Goal: Navigation & Orientation: Find specific page/section

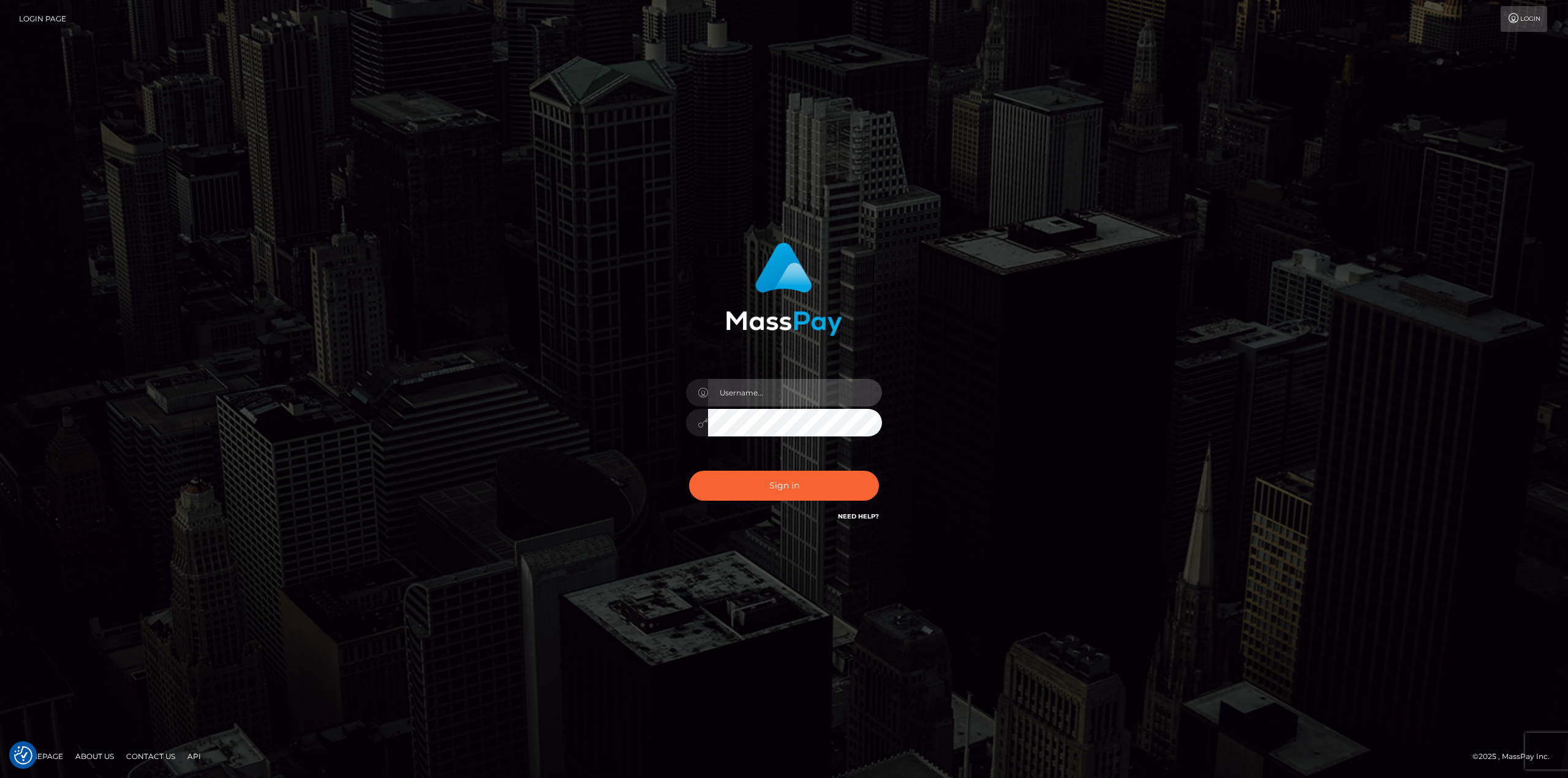
drag, startPoint x: 767, startPoint y: 400, endPoint x: 773, endPoint y: 404, distance: 7.2
click at [764, 400] on input "text" at bounding box center [795, 393] width 174 height 27
type input "Ahmed"
click at [689, 471] on button "Sign in" at bounding box center [784, 486] width 190 height 30
click at [827, 393] on input "text" at bounding box center [795, 393] width 174 height 27
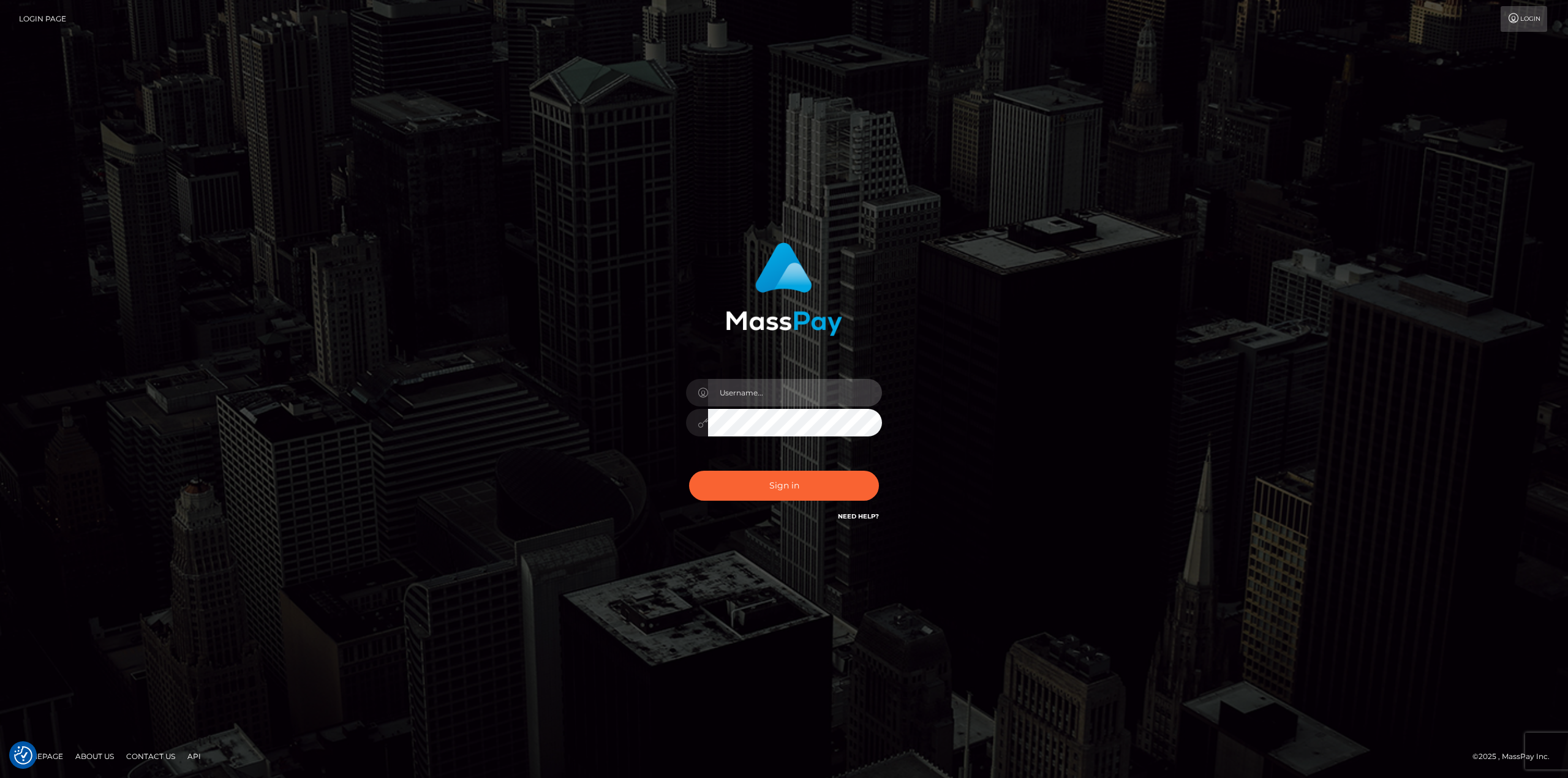
type input "[PERSON_NAME]"
click at [824, 496] on button "Sign in" at bounding box center [784, 486] width 190 height 30
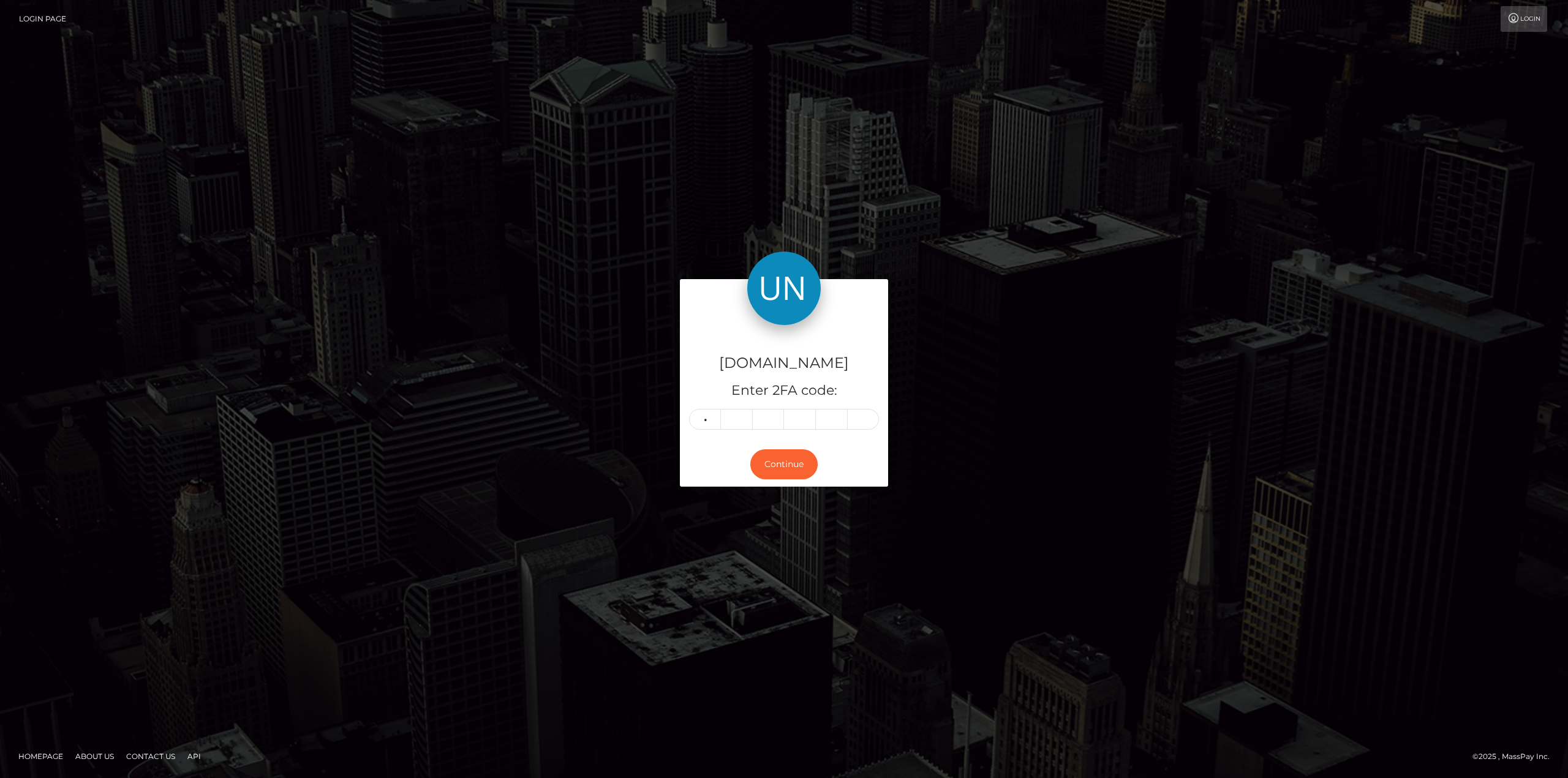
type input "1"
type input "4"
type input "8"
type input "4"
type input "1"
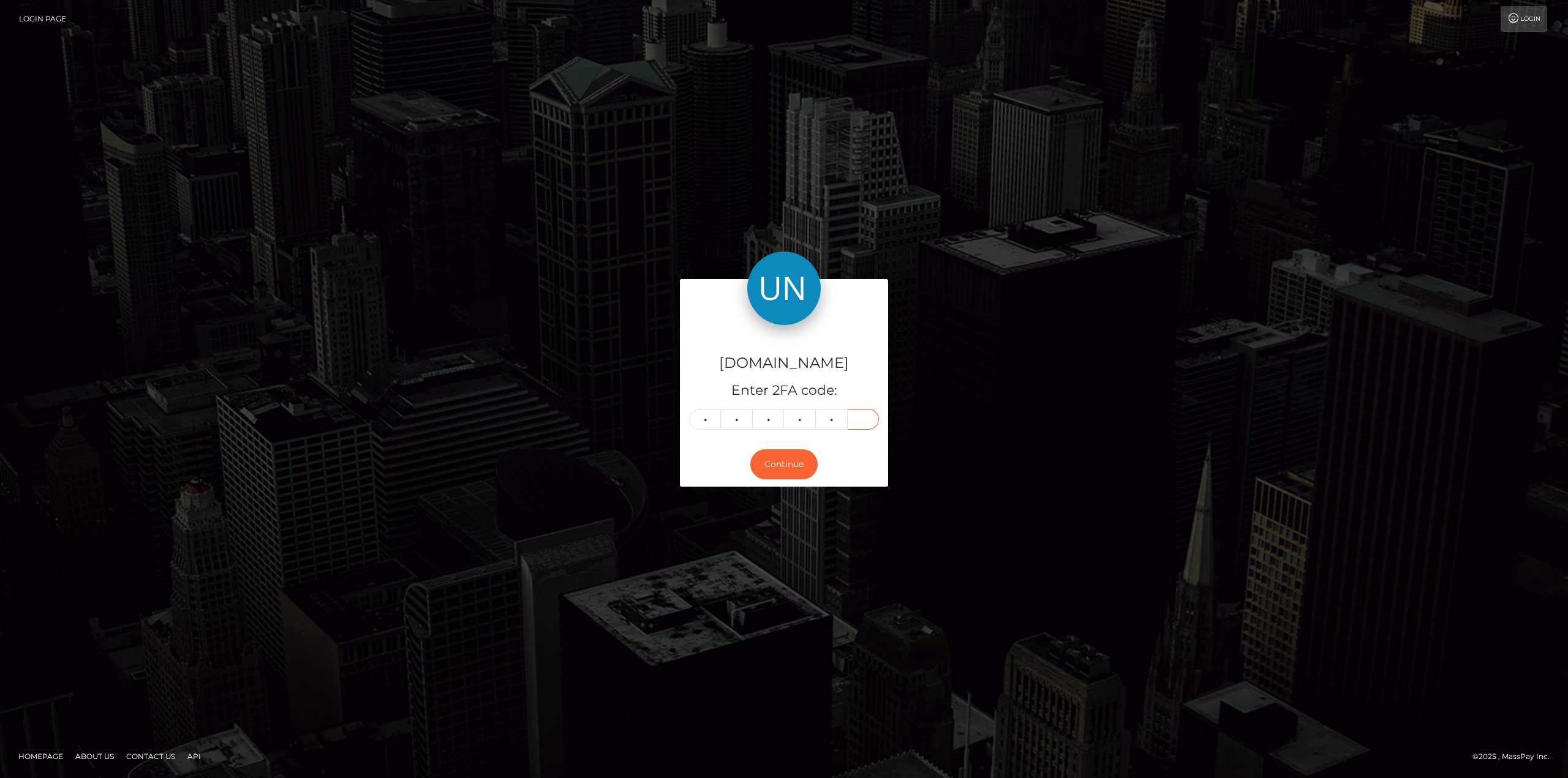
type input "1"
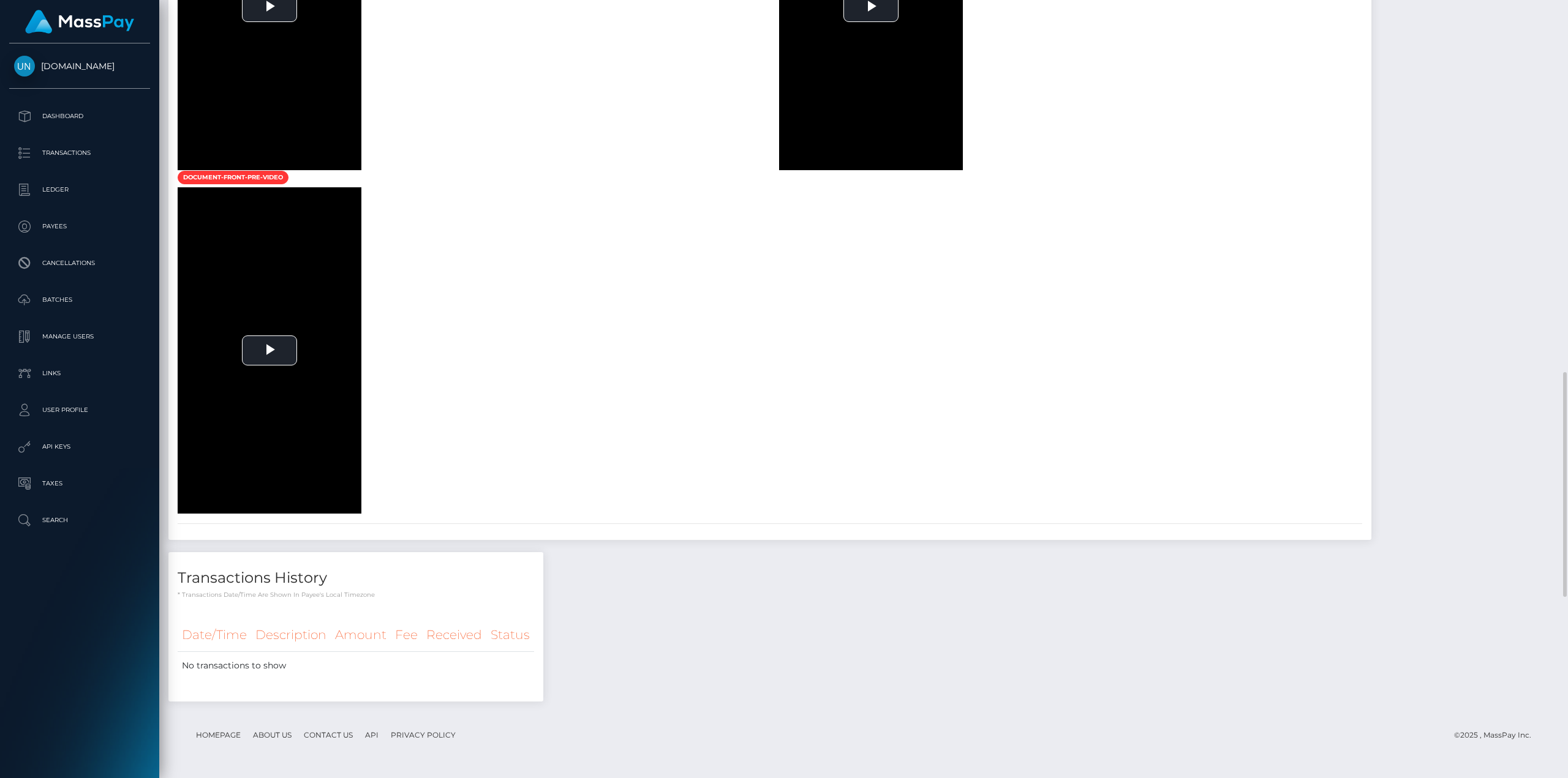
scroll to position [1469, 0]
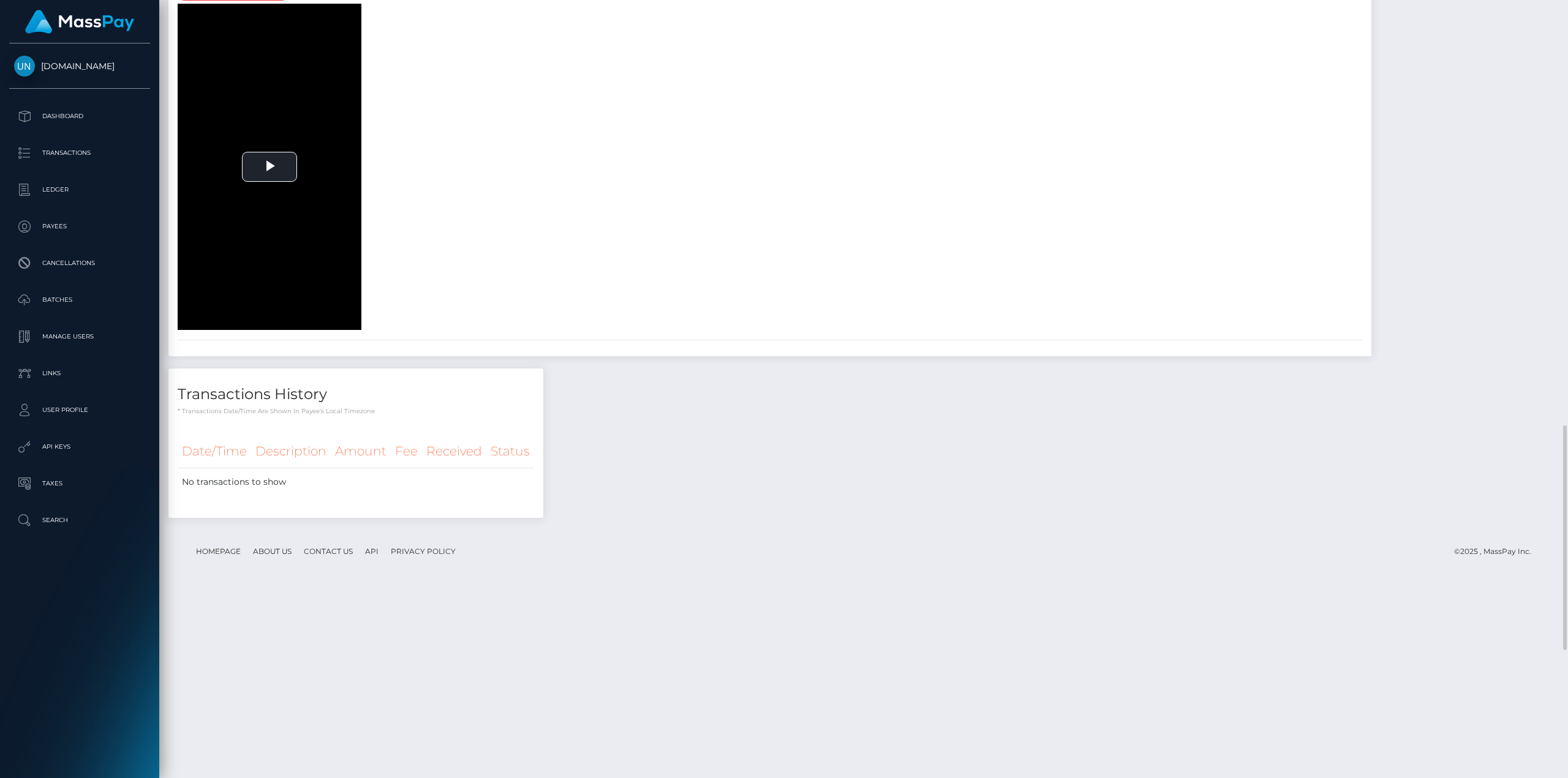
drag, startPoint x: 943, startPoint y: 605, endPoint x: 953, endPoint y: 610, distance: 11.2
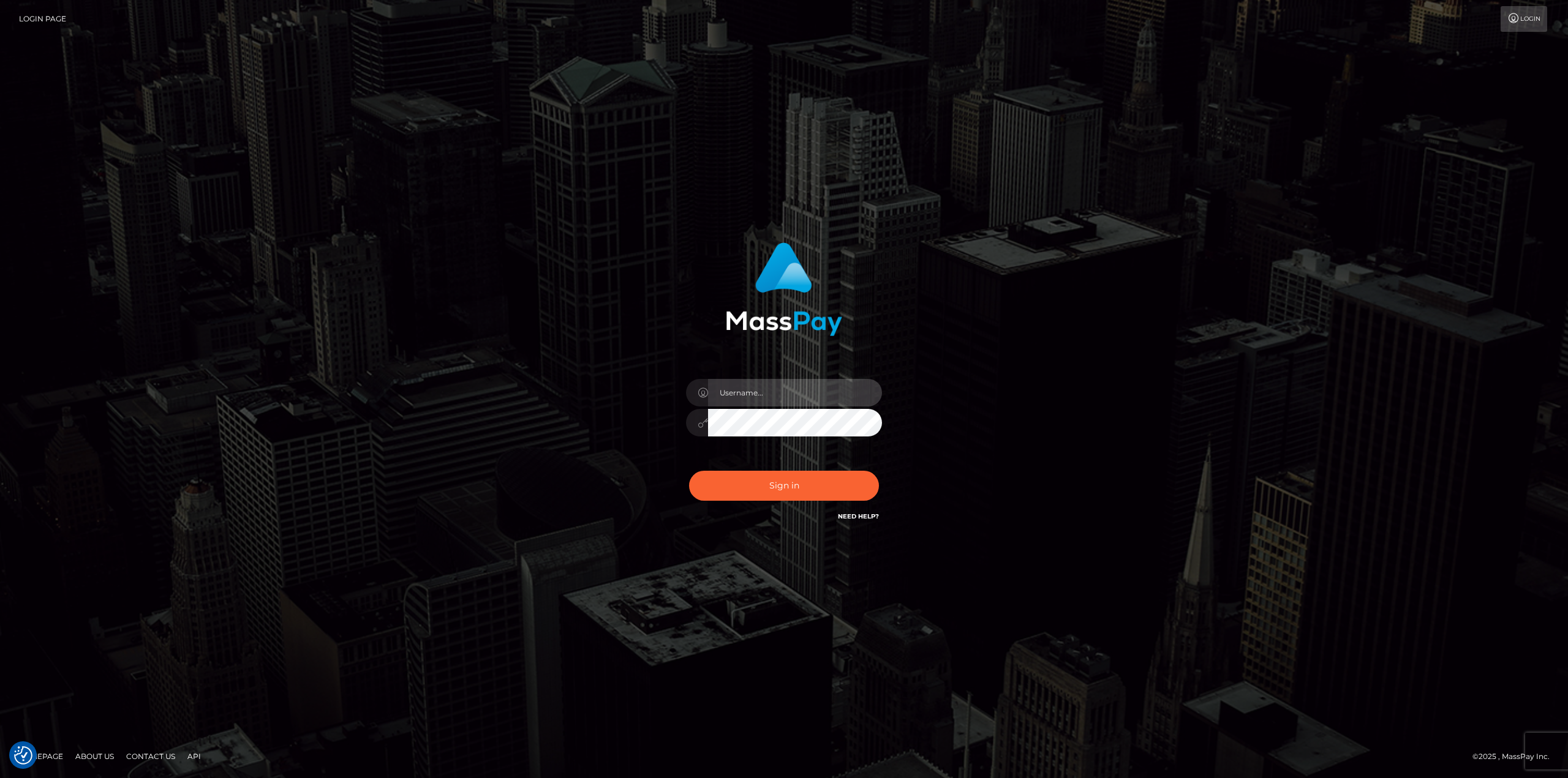
click at [730, 393] on input "text" at bounding box center [795, 393] width 174 height 27
type input "Ahmed"
click at [689, 471] on button "Sign in" at bounding box center [784, 486] width 190 height 30
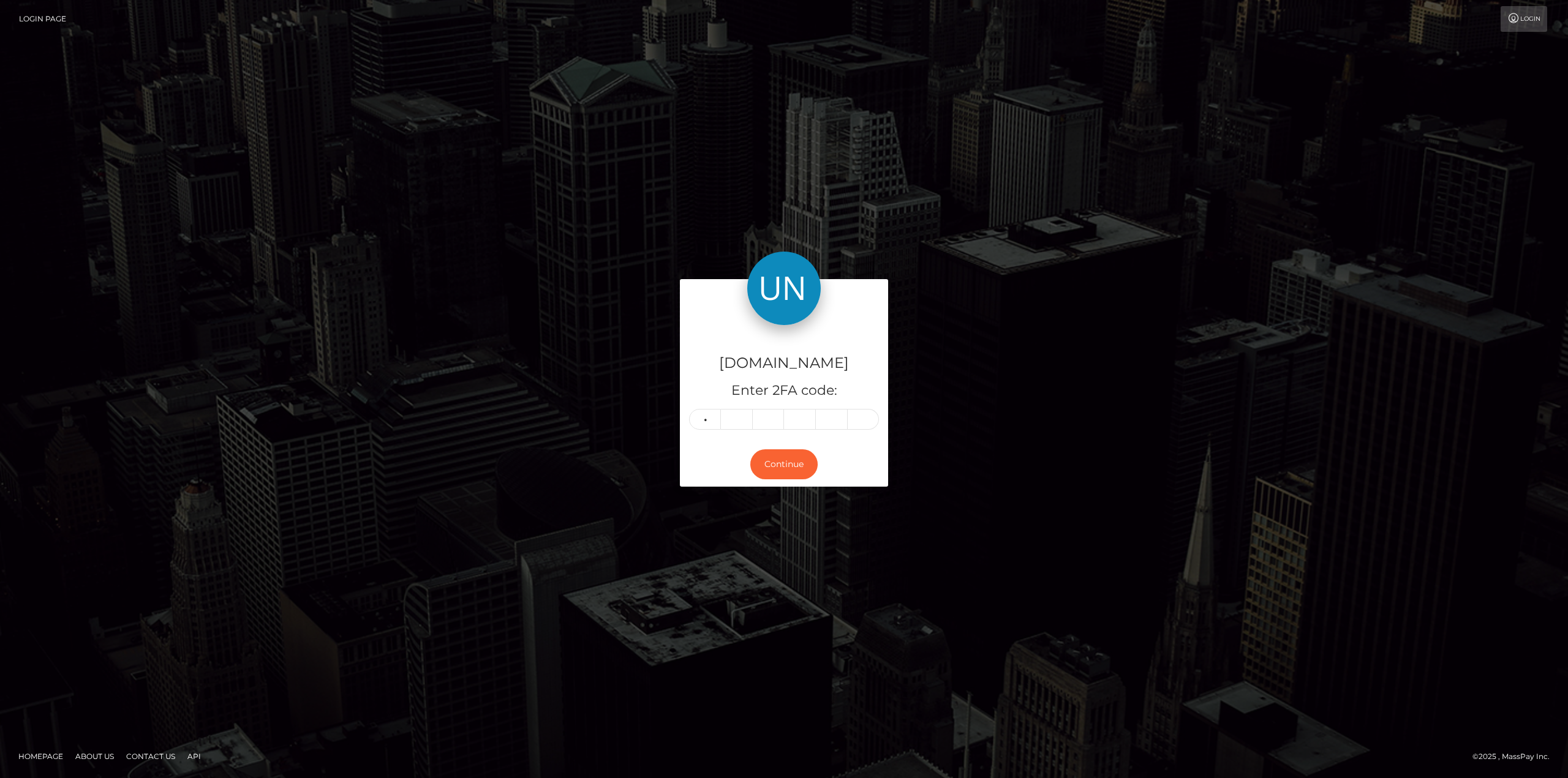
type input "0"
type input "1"
type input "2"
type input "5"
type input "4"
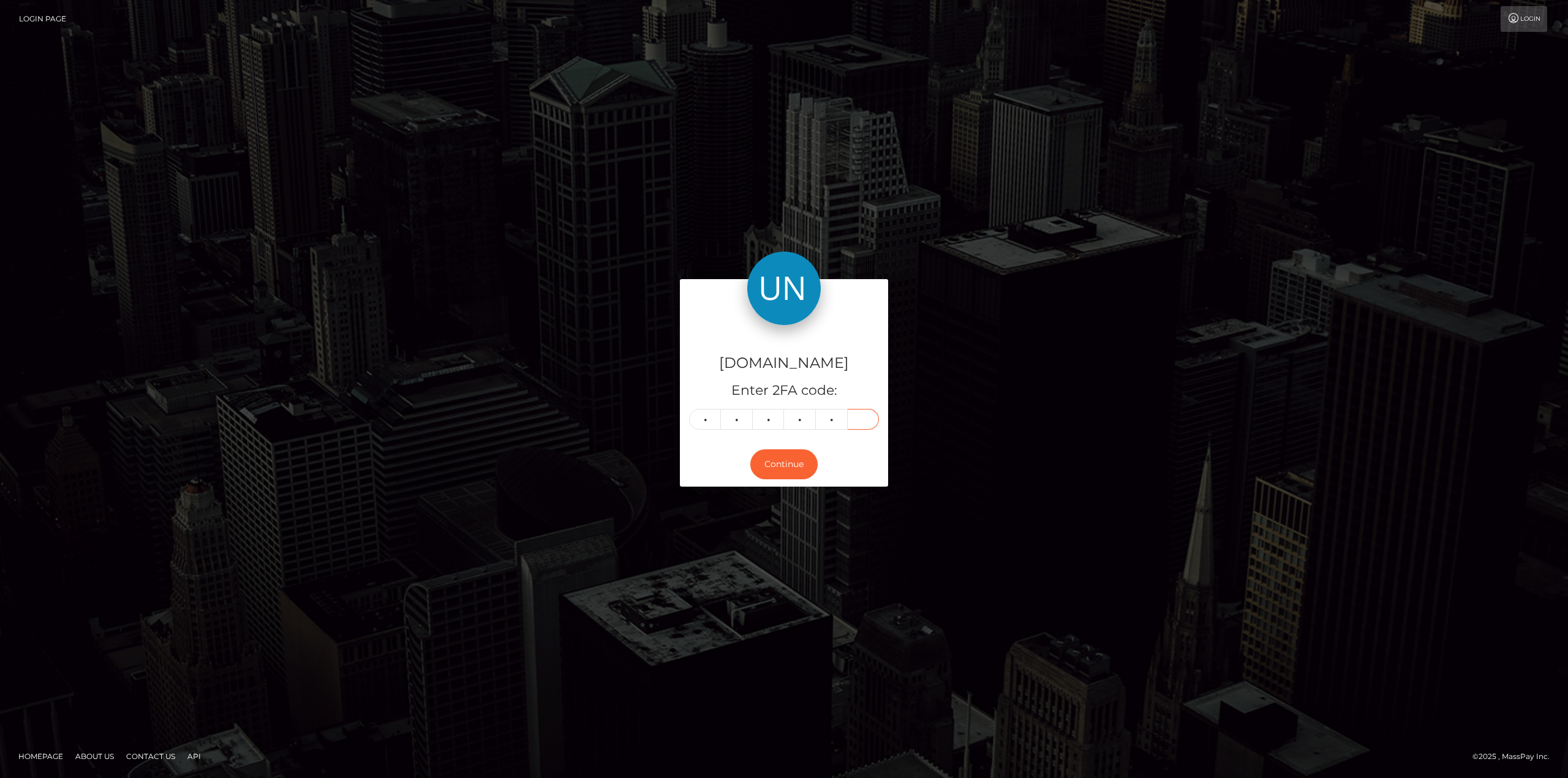
type input "6"
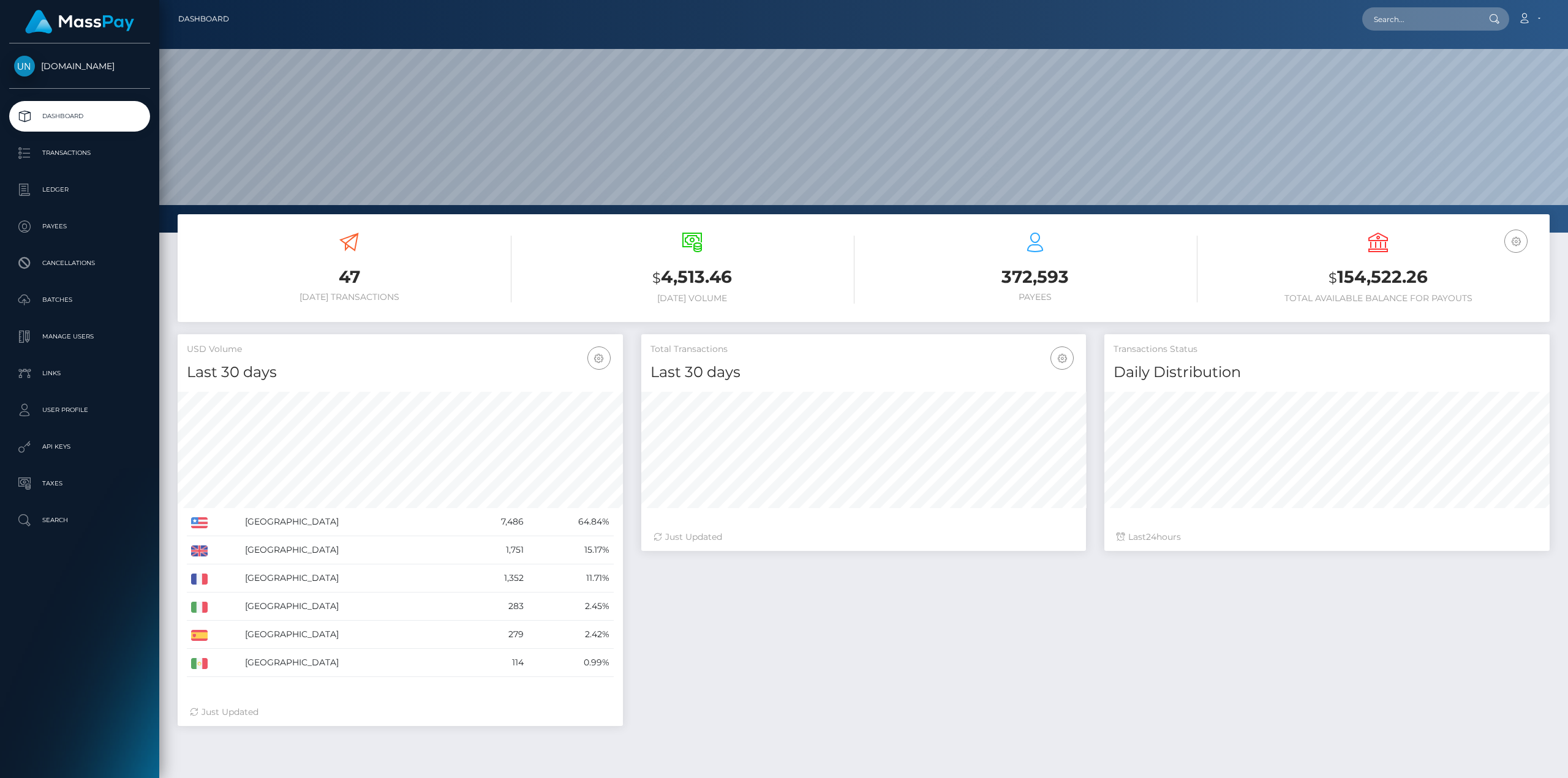
scroll to position [218, 445]
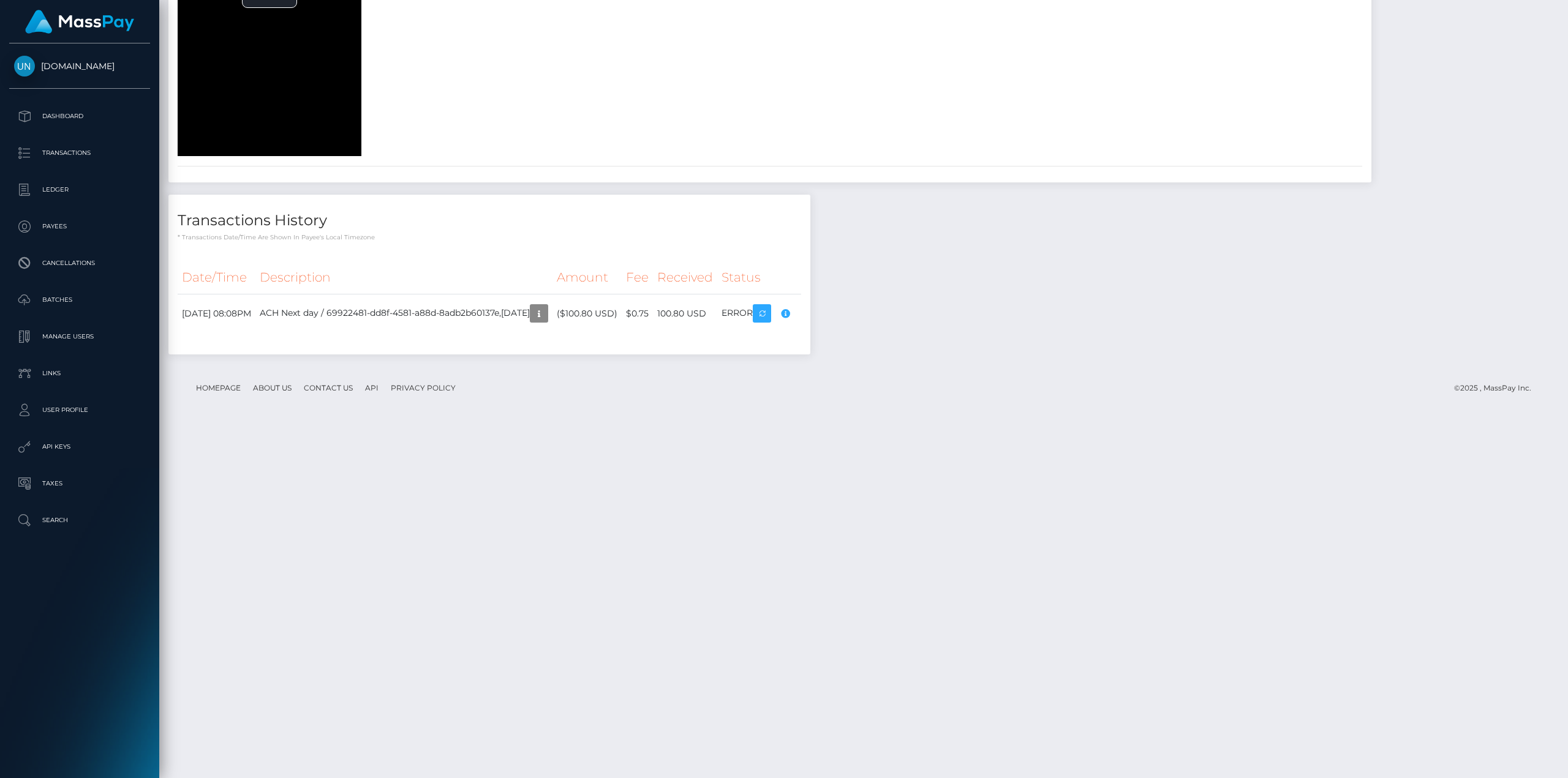
scroll to position [1991, 0]
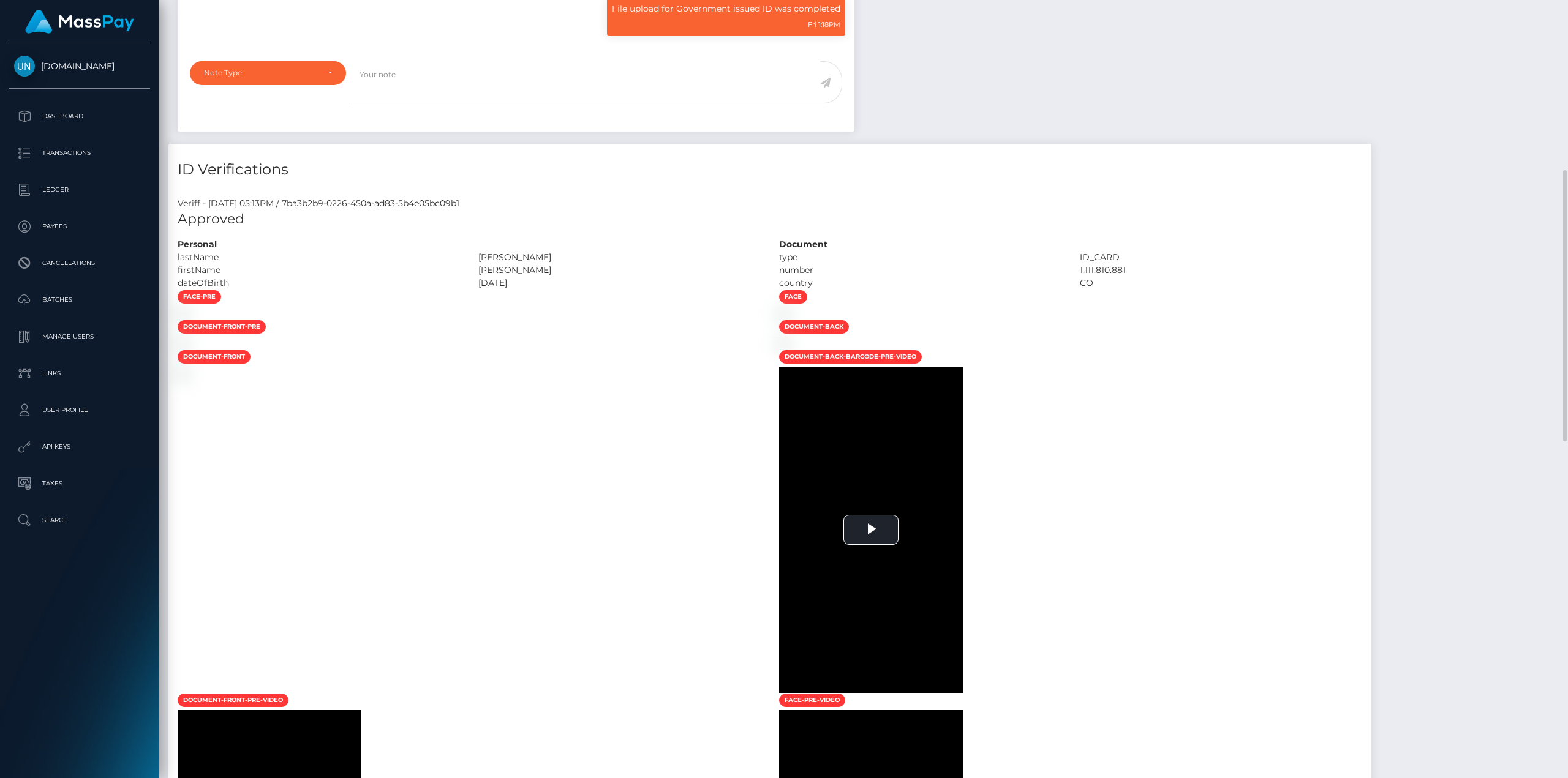
scroll to position [147, 445]
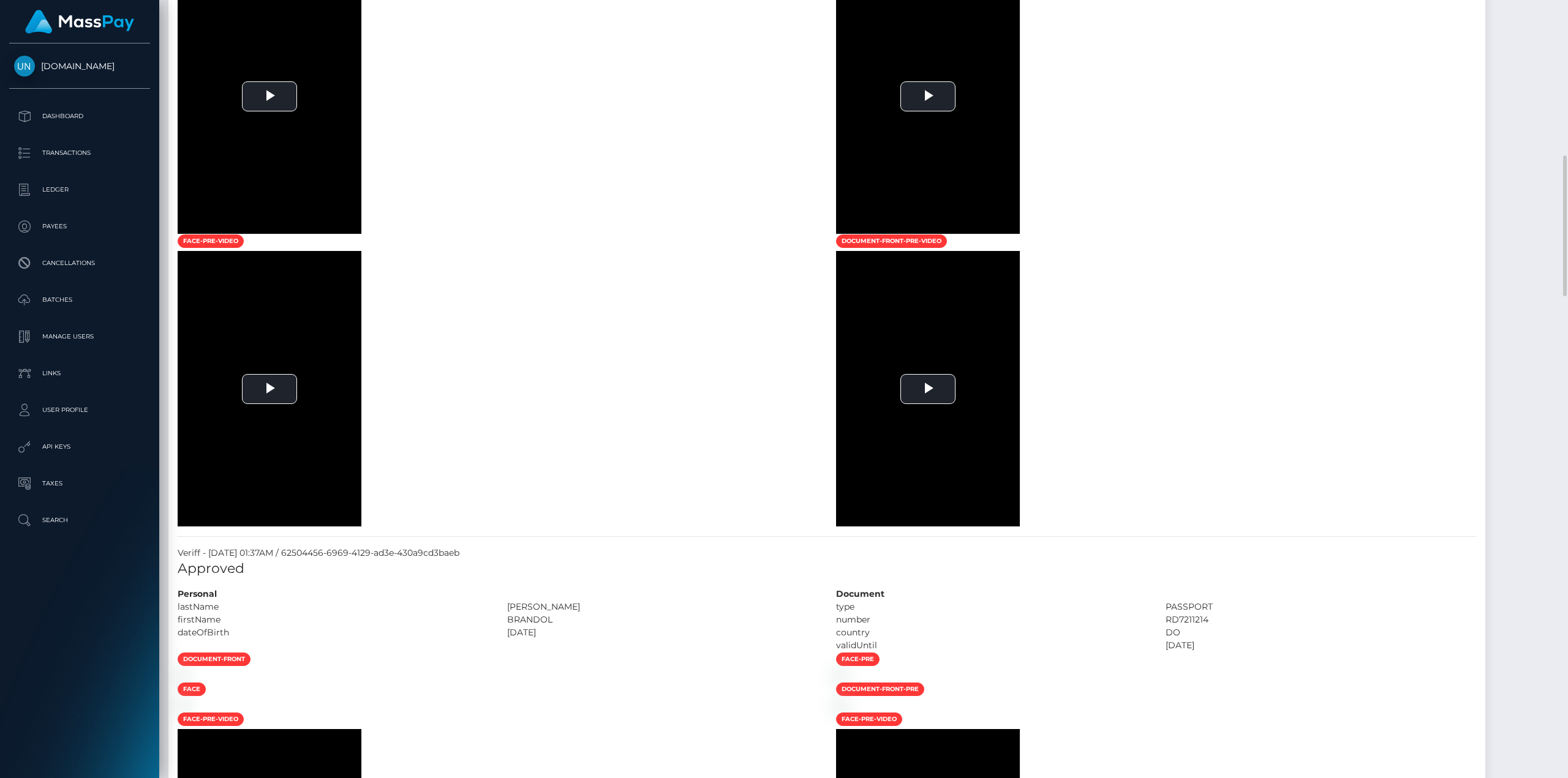
scroll to position [1225, 0]
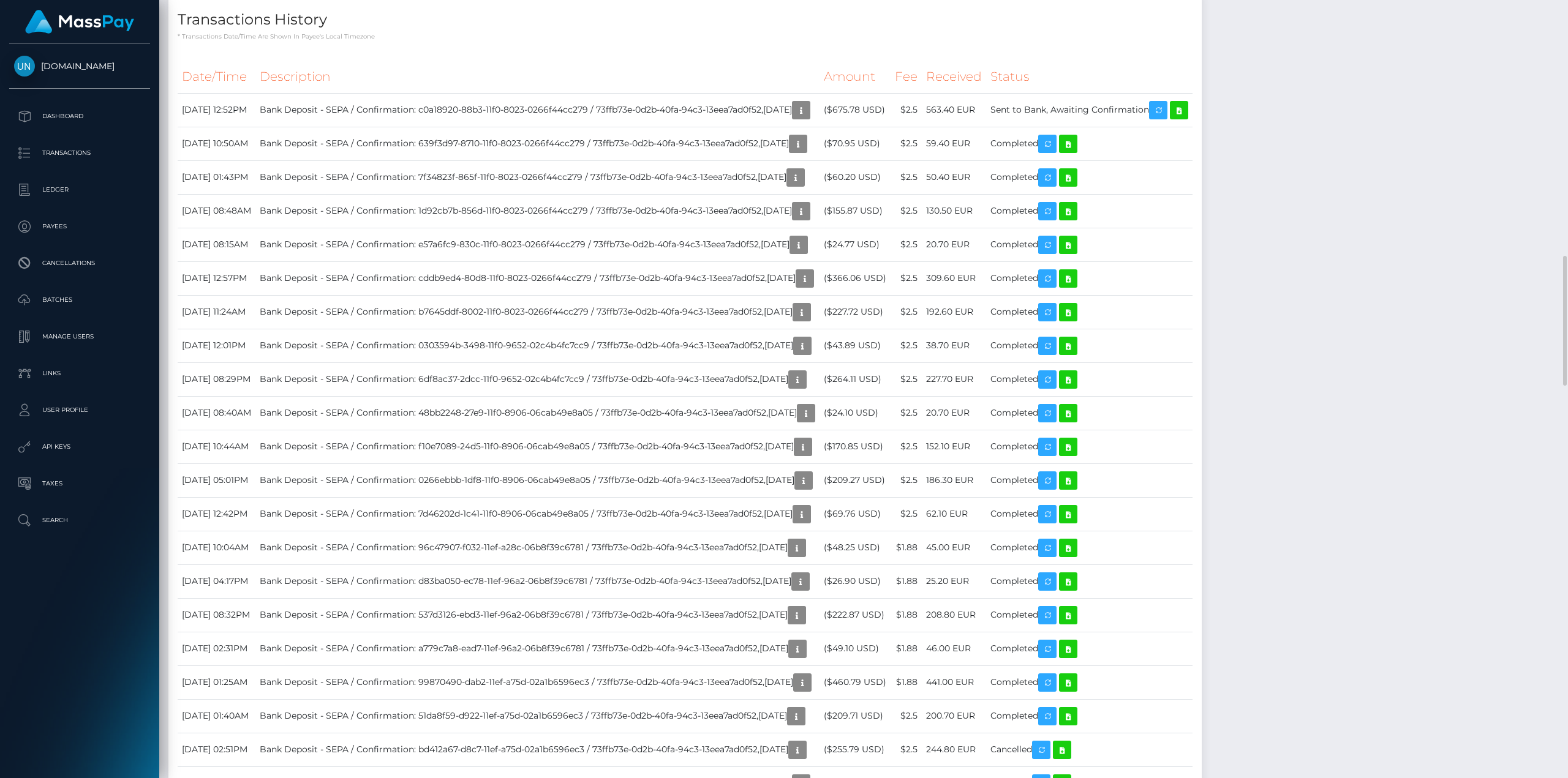
scroll to position [1225, 0]
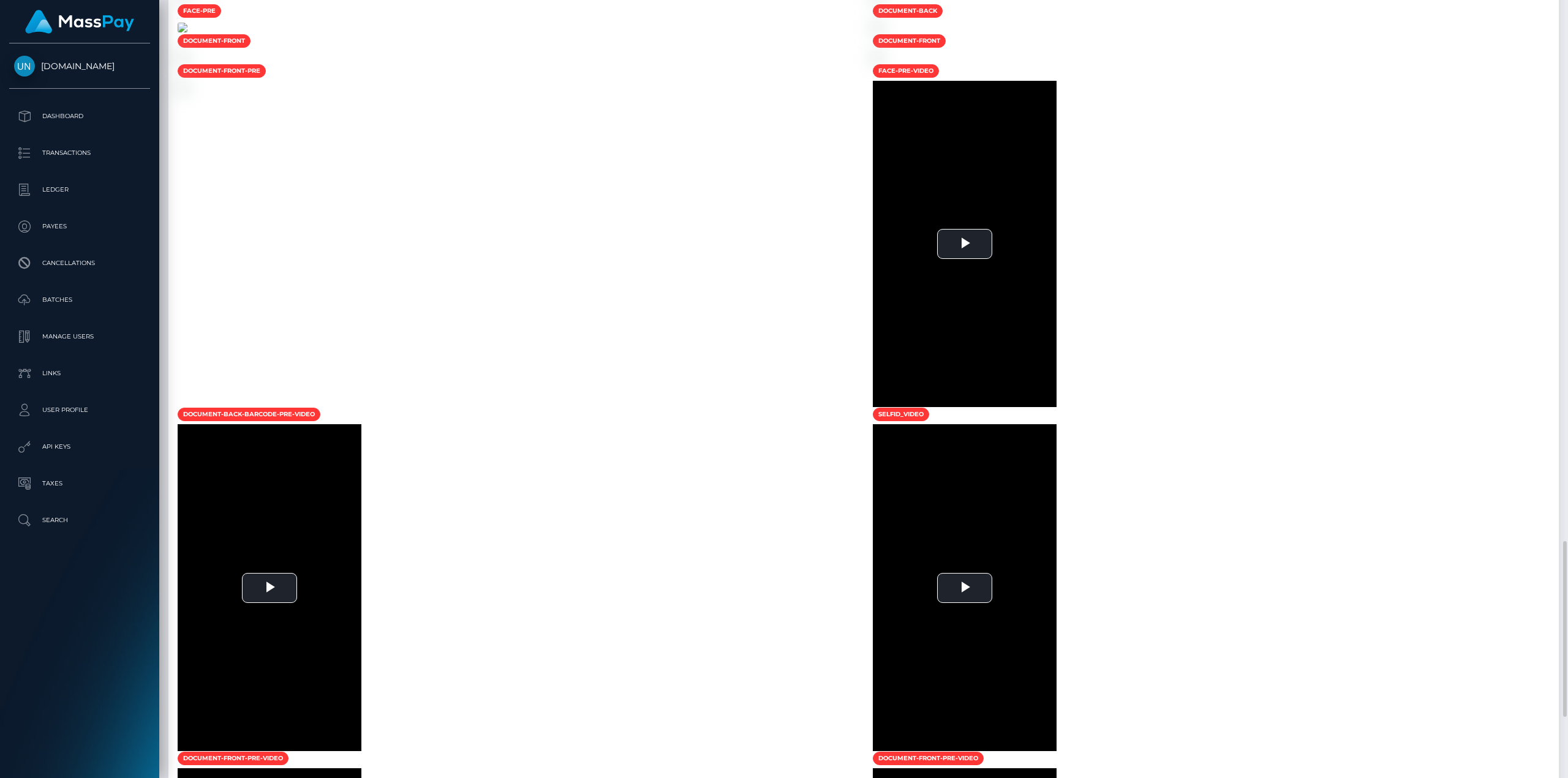
scroll to position [1102, 0]
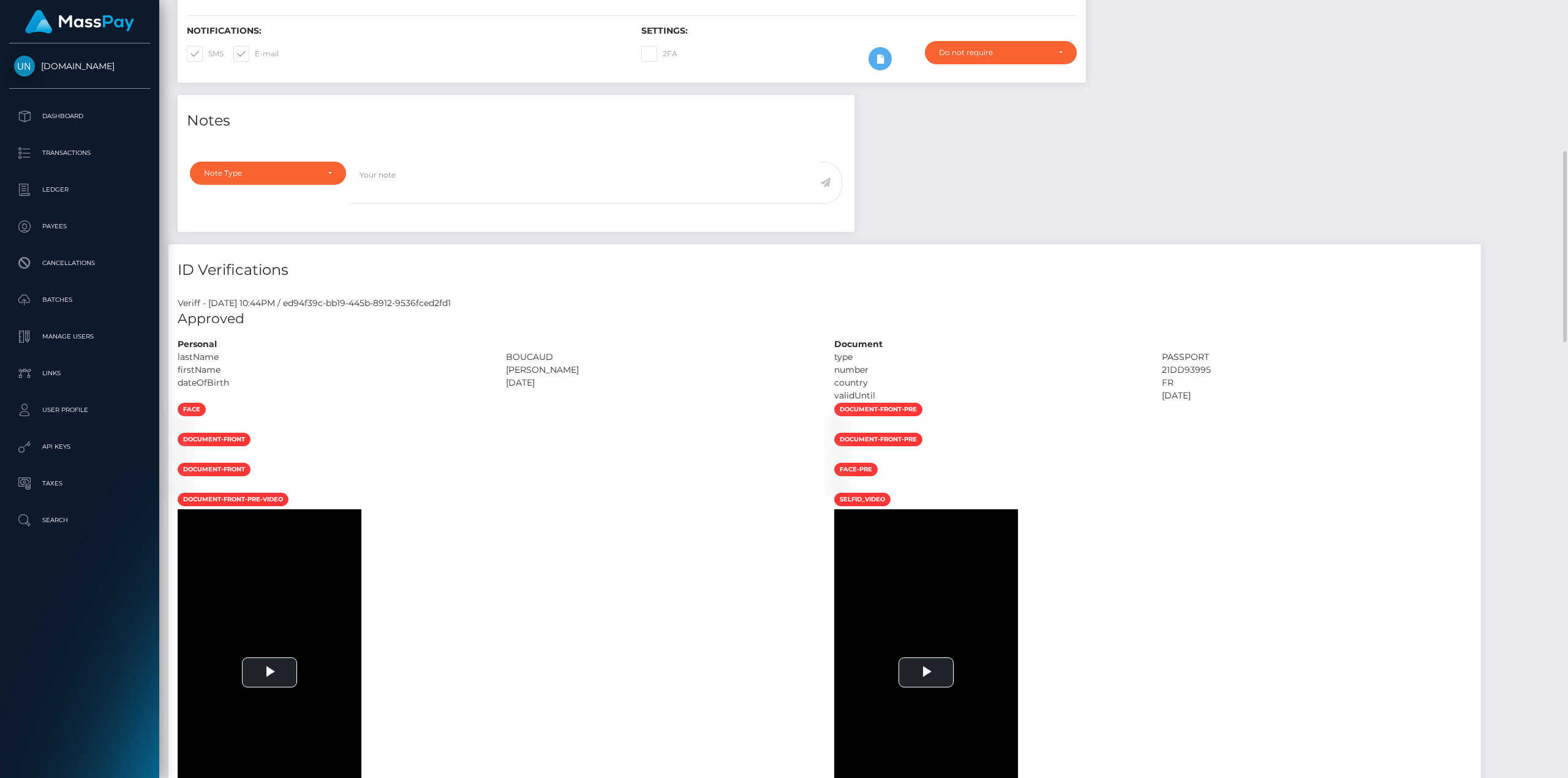
scroll to position [368, 0]
